Goal: Contribute content: Add original content to the website for others to see

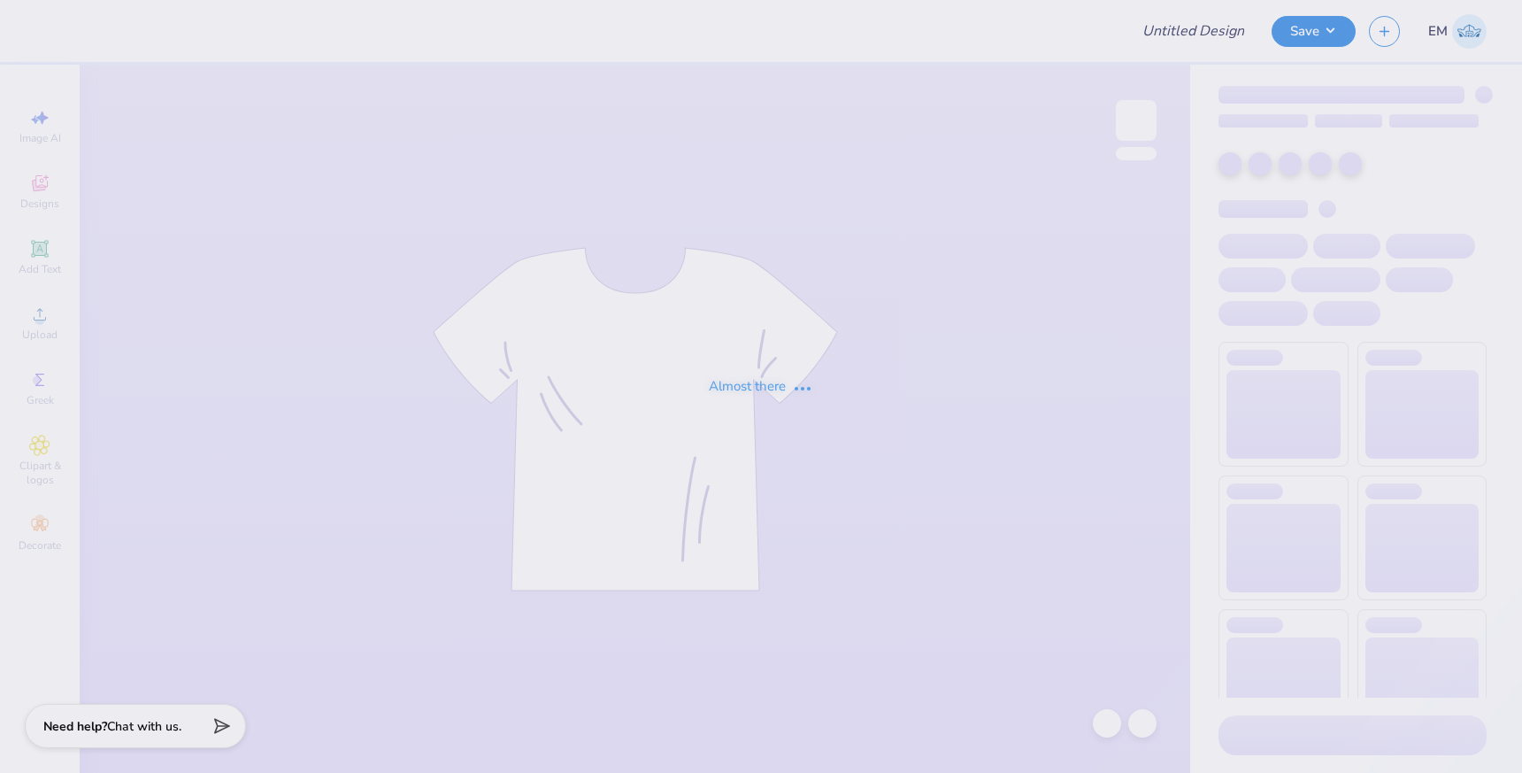
type input "[PERSON_NAME] : [GEOGRAPHIC_DATA] at [GEOGRAPHIC_DATA]"
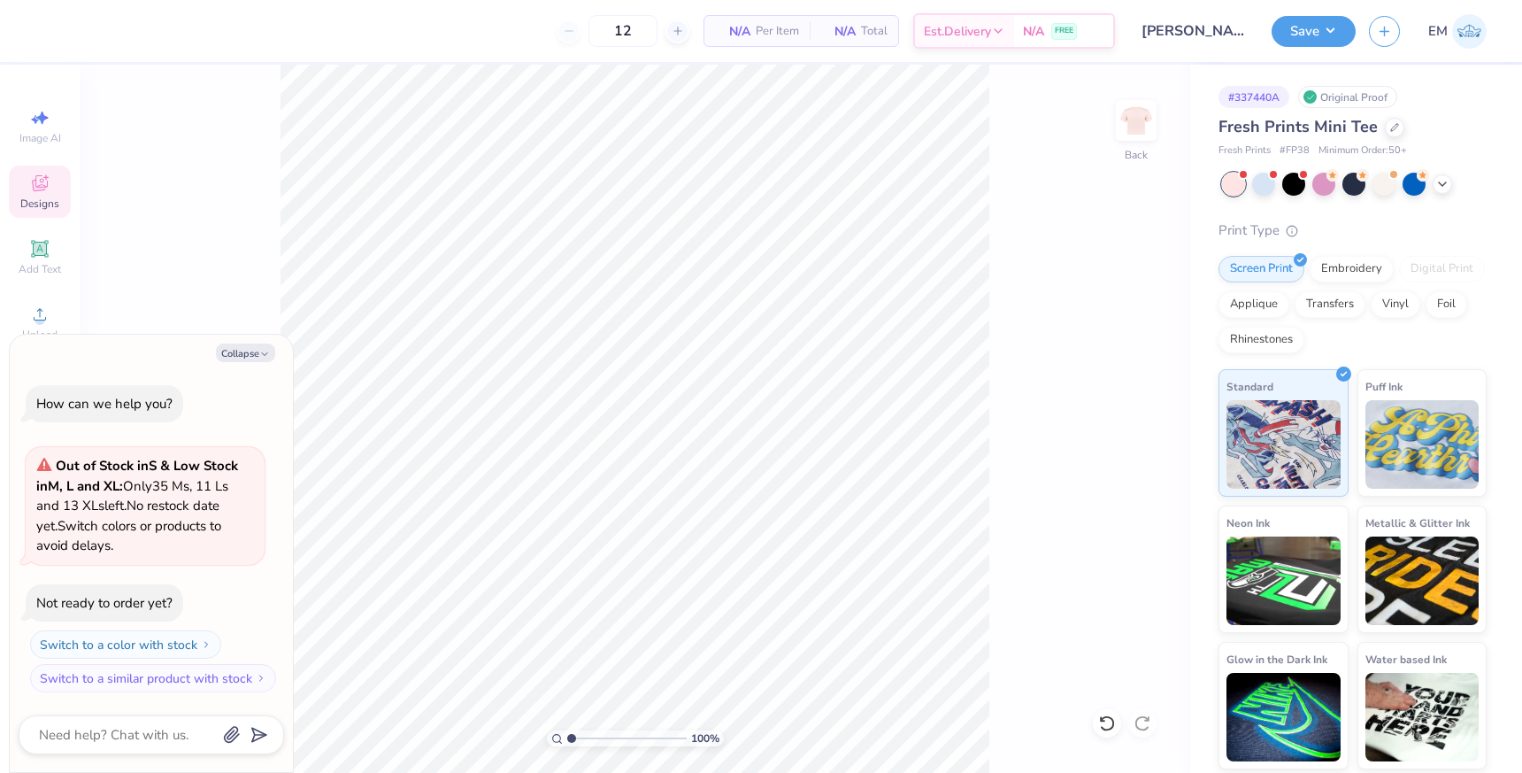
click at [38, 199] on span "Designs" at bounding box center [39, 203] width 39 height 14
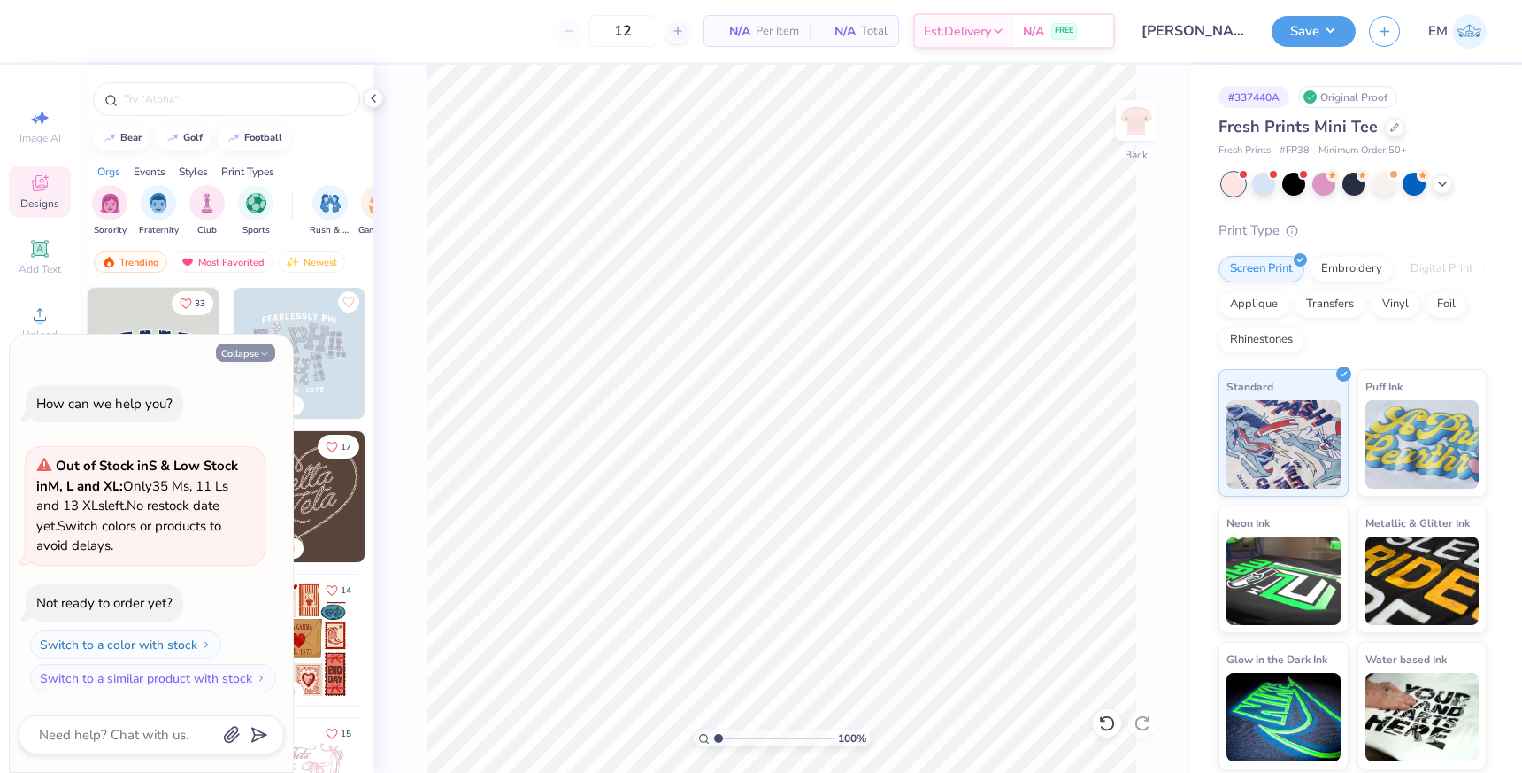
click at [258, 350] on button "Collapse" at bounding box center [245, 352] width 59 height 19
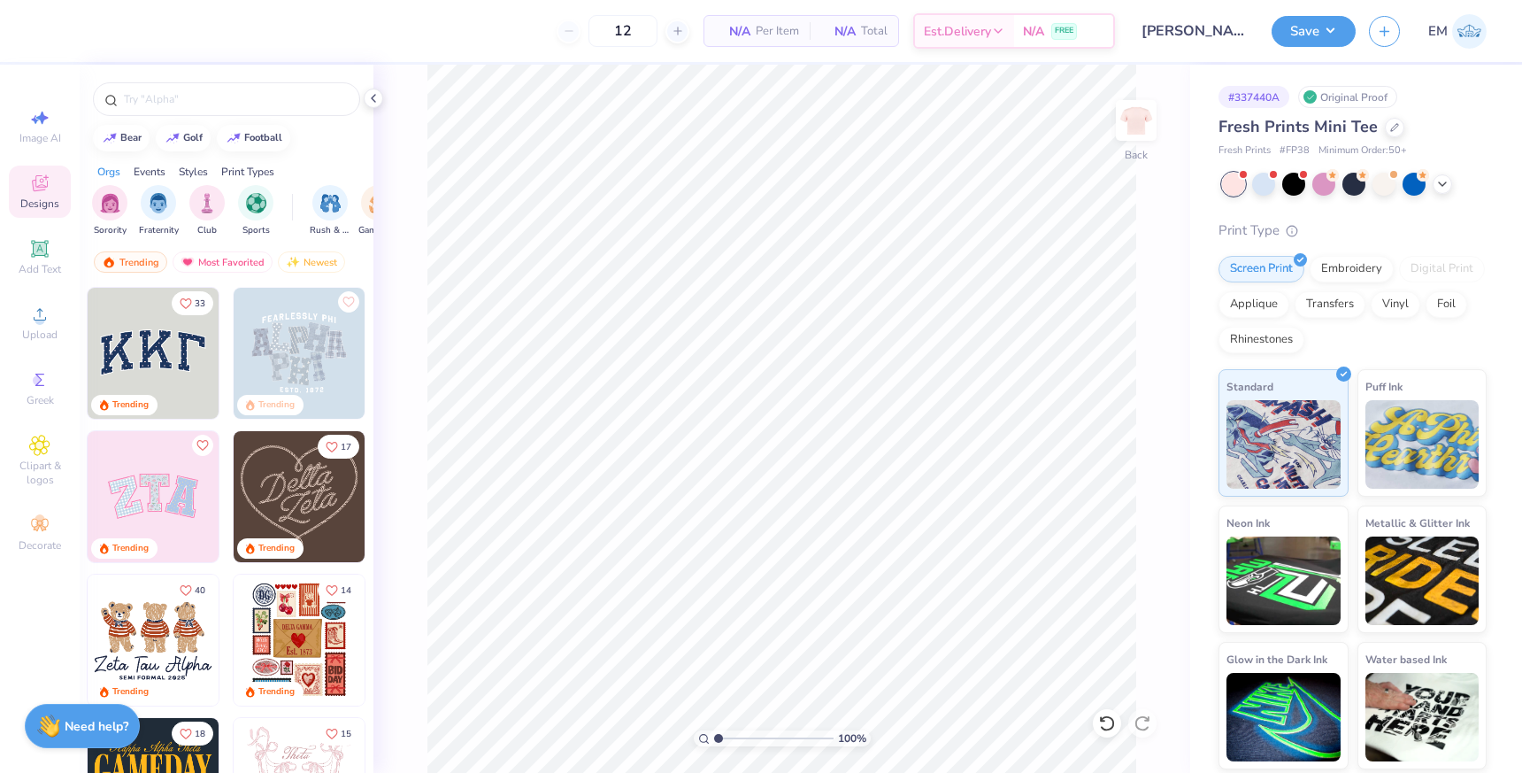
type textarea "x"
click at [237, 107] on input "text" at bounding box center [235, 99] width 227 height 18
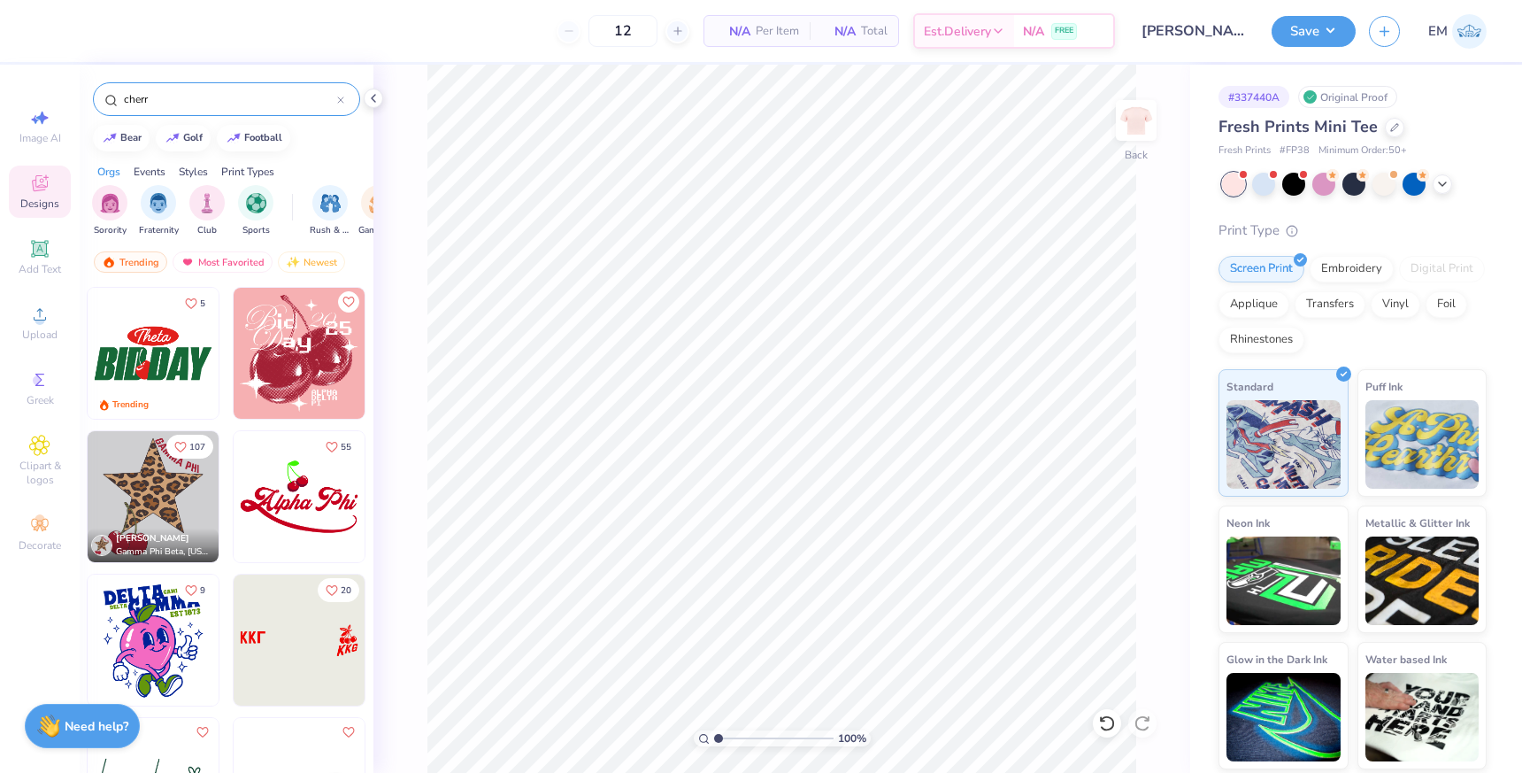
type input "cherr"
click at [299, 348] on img at bounding box center [299, 353] width 131 height 131
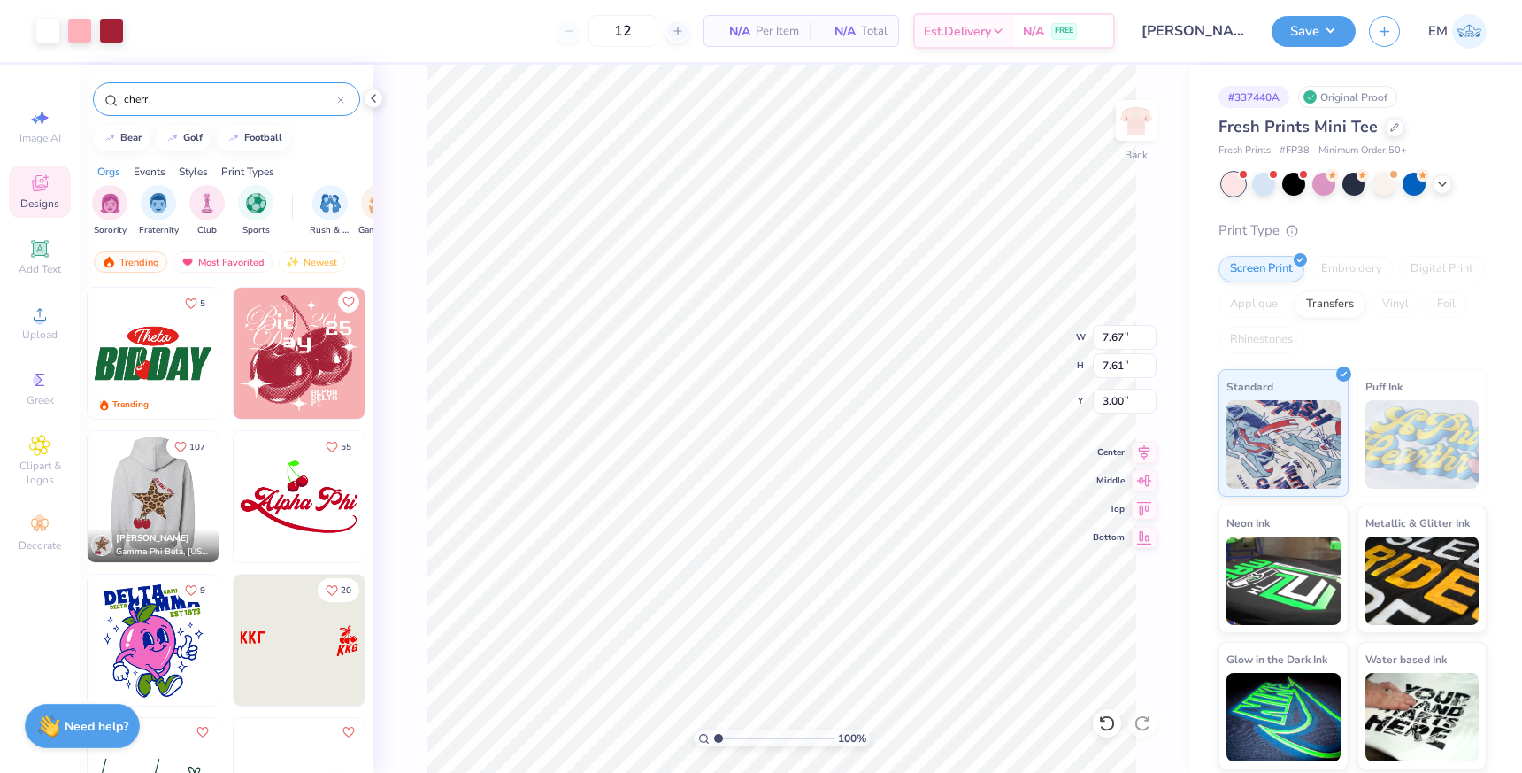
click at [156, 487] on img at bounding box center [153, 496] width 131 height 131
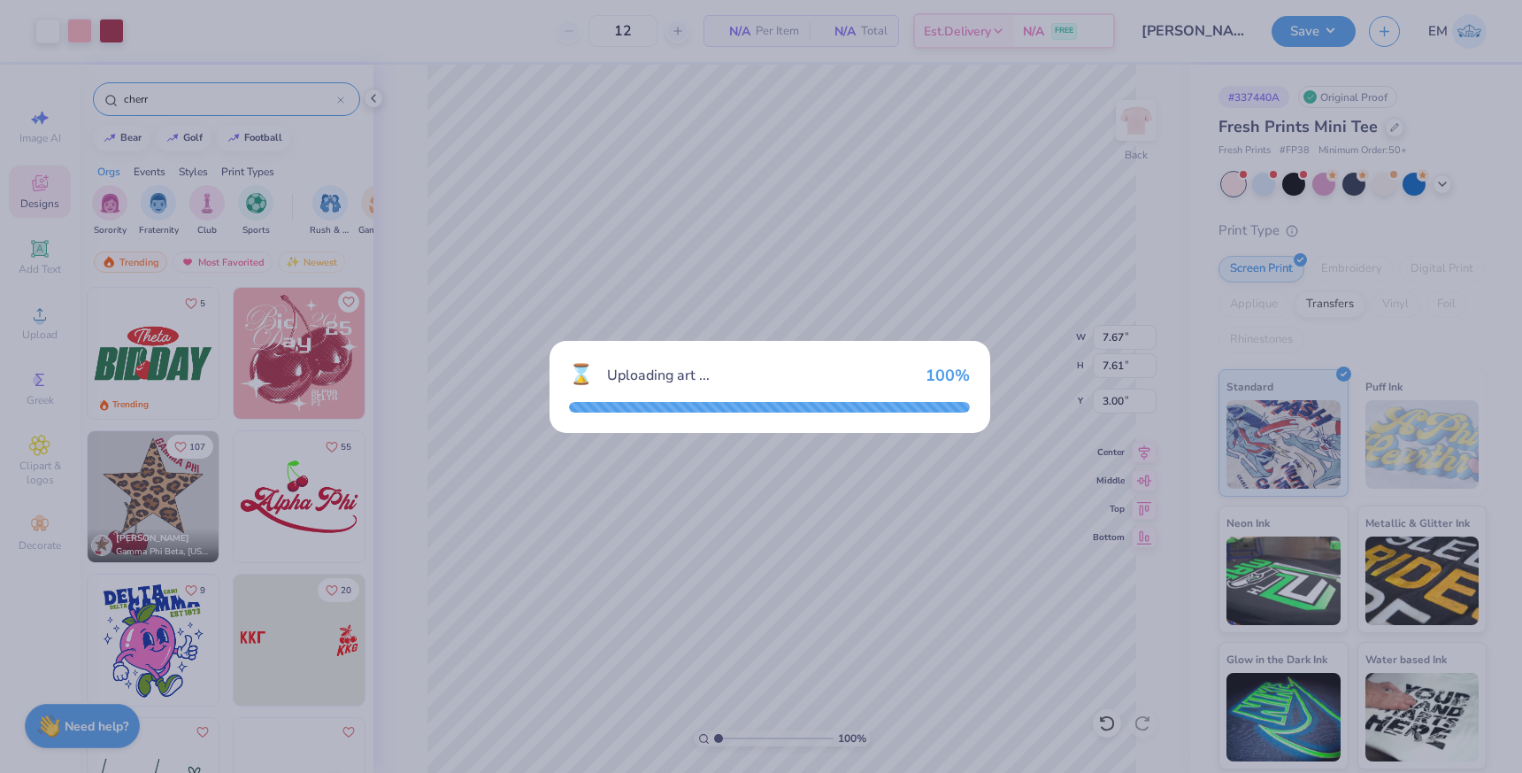
type input "7.25"
type input "8.52"
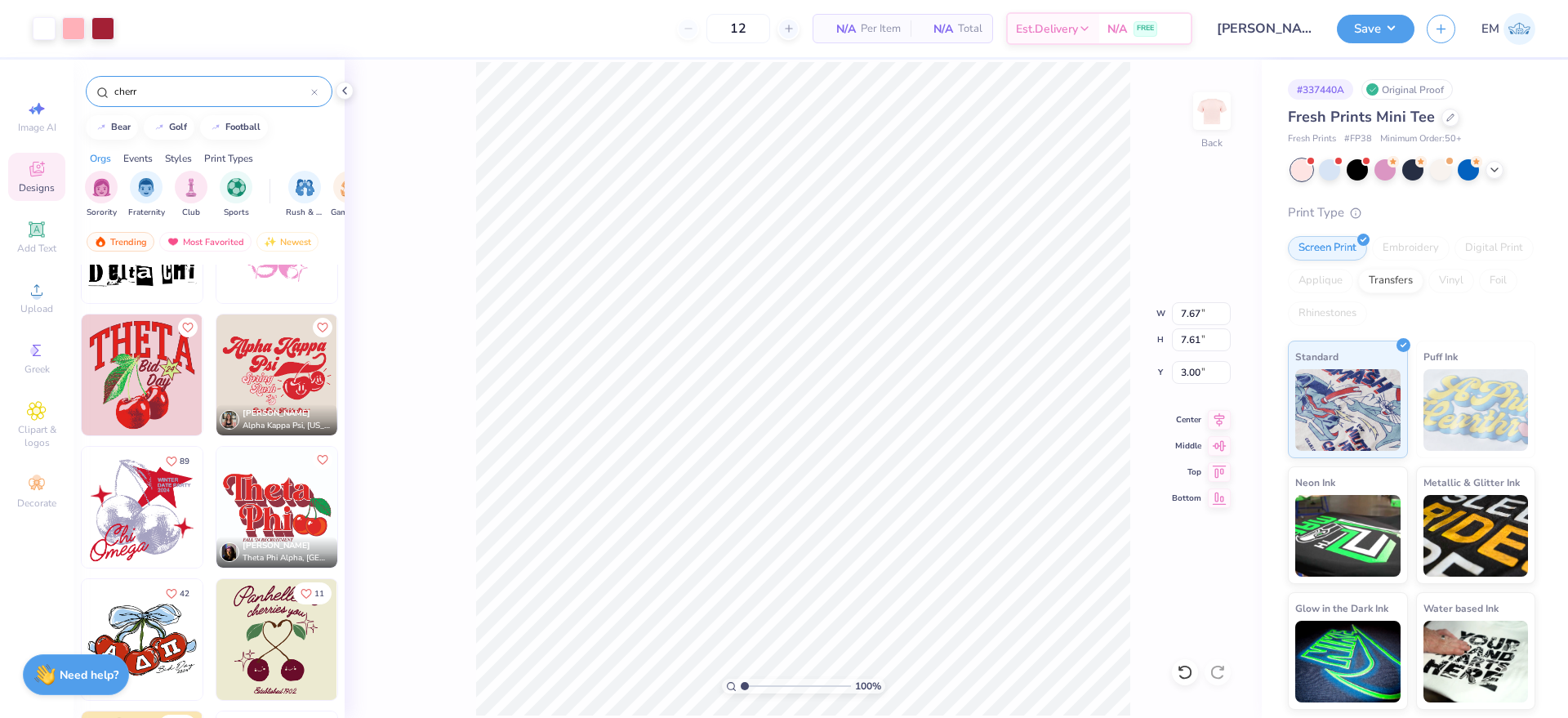
scroll to position [613, 0]
click at [202, 93] on input "cherr" at bounding box center [211, 91] width 198 height 17
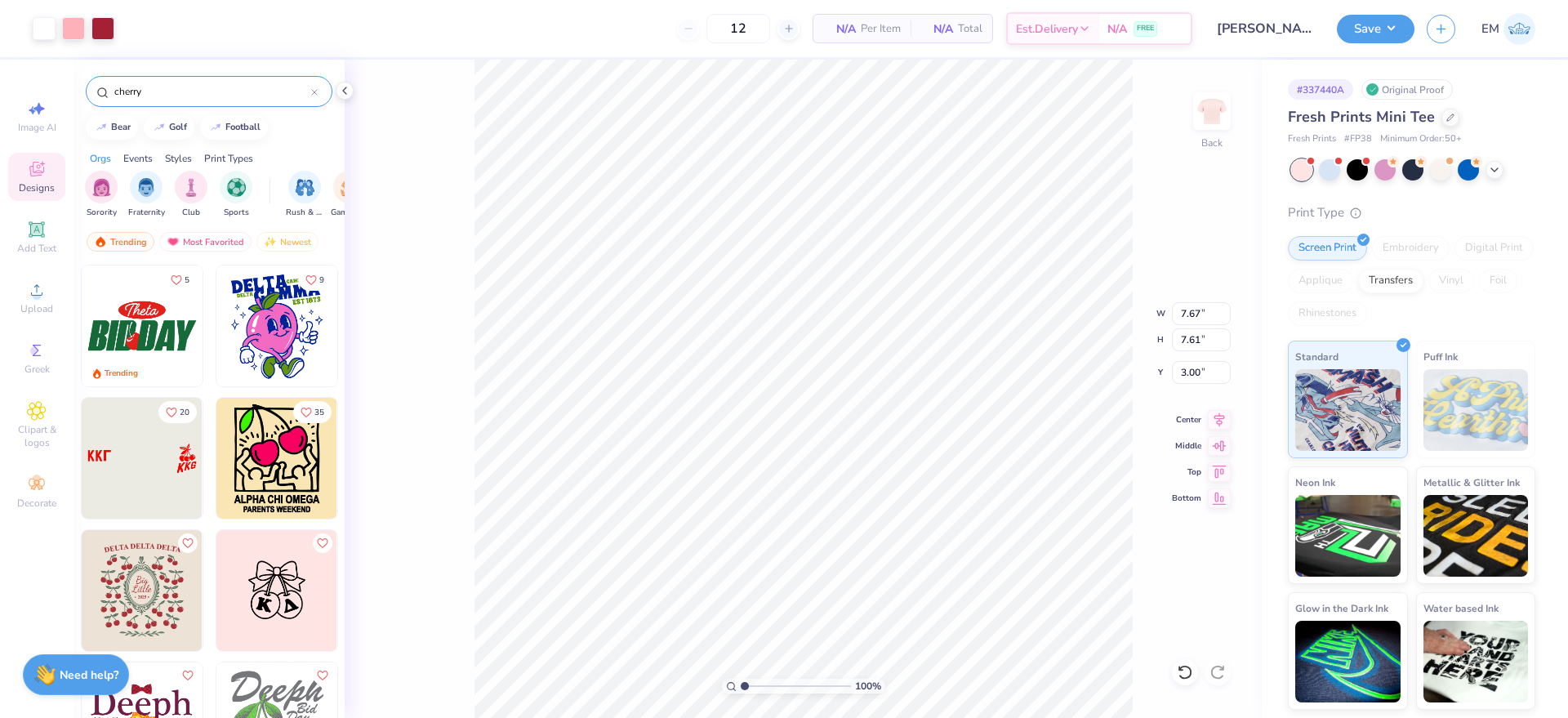
type input "cherr"
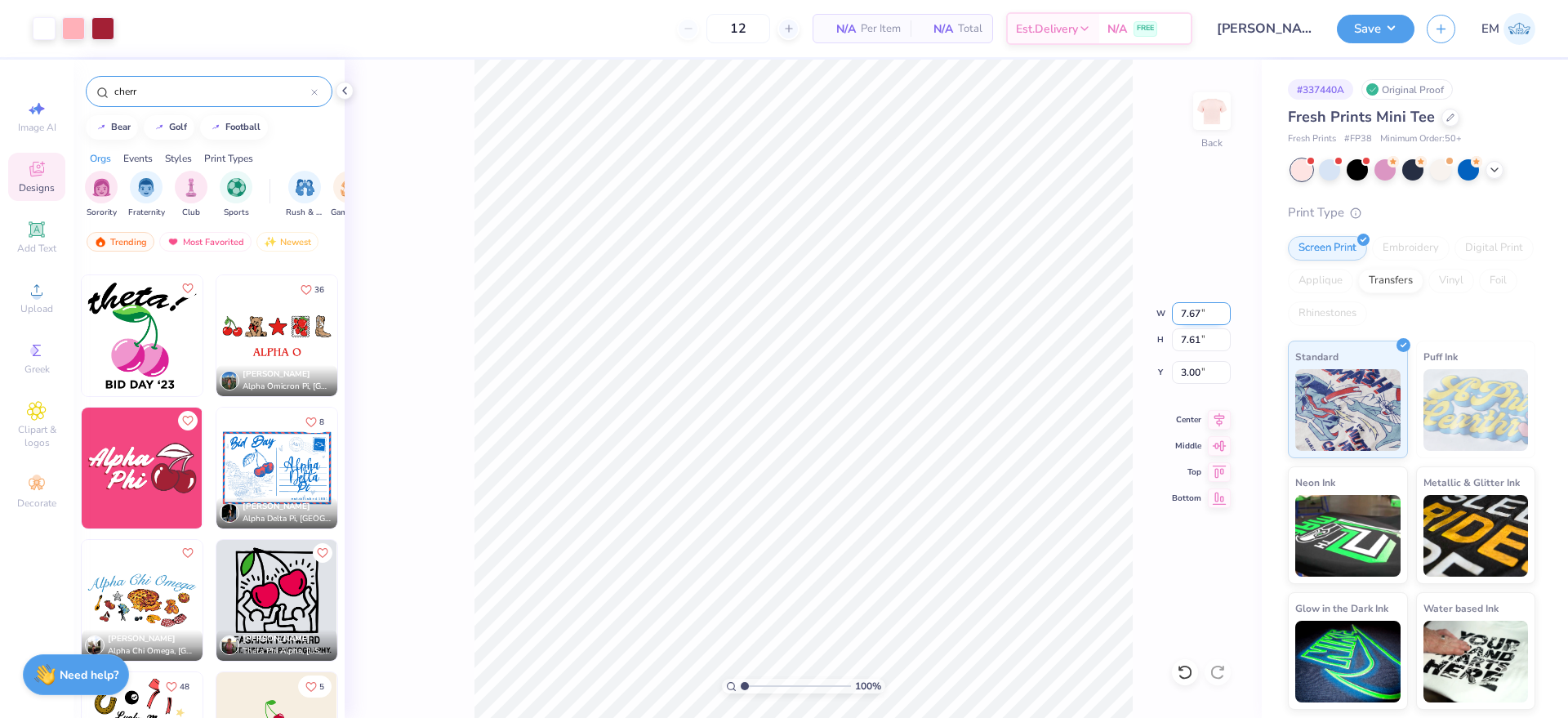
scroll to position [5188, 0]
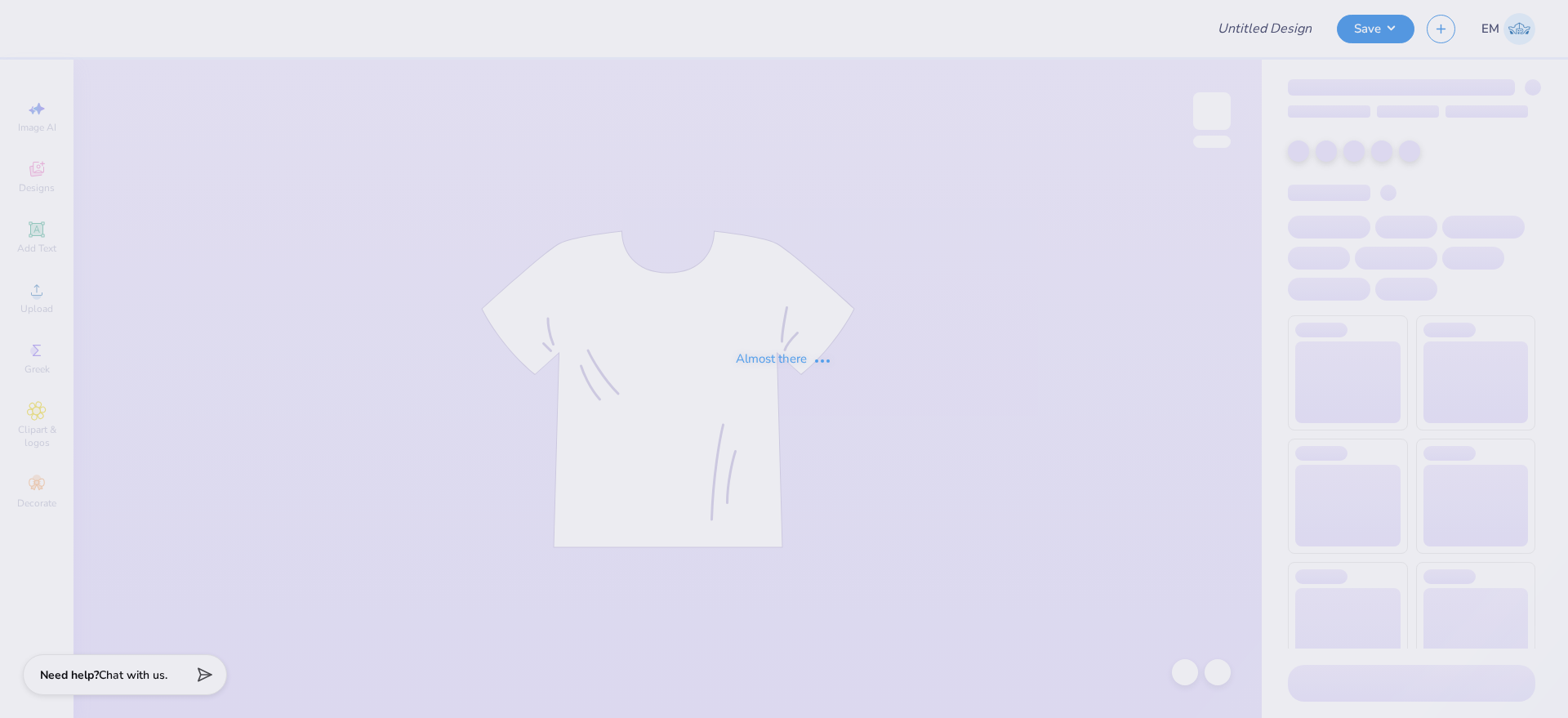
type input "[PERSON_NAME] : [GEOGRAPHIC_DATA] at [GEOGRAPHIC_DATA]"
